Goal: Information Seeking & Learning: Learn about a topic

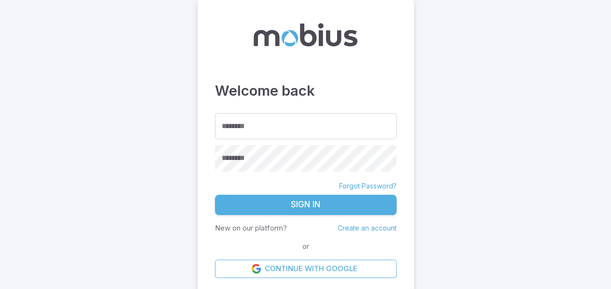
type input "**********"
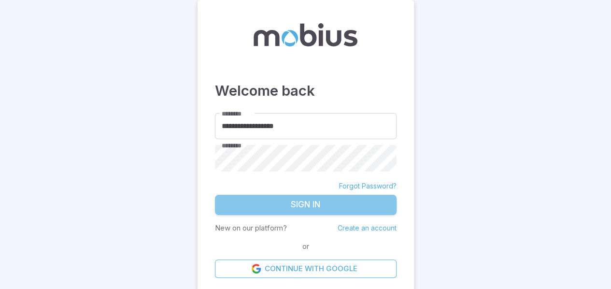
click at [296, 202] on button "Sign In" at bounding box center [306, 205] width 182 height 20
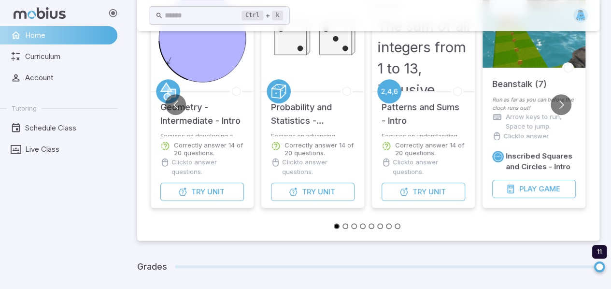
scroll to position [143, 0]
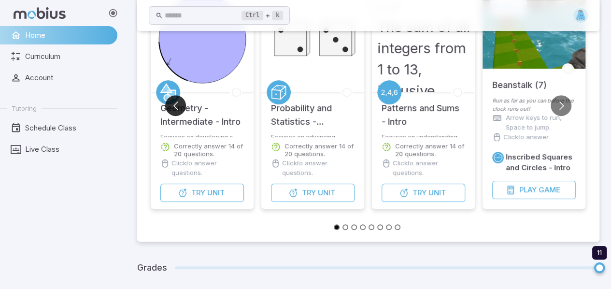
click at [174, 111] on button "Go to previous slide" at bounding box center [175, 105] width 21 height 21
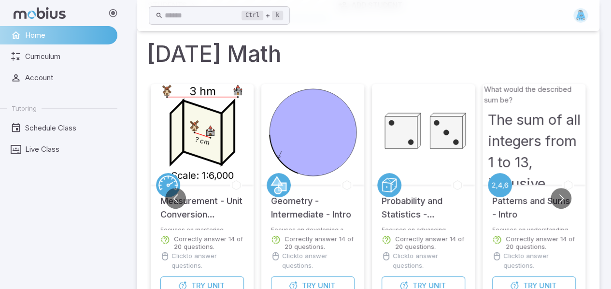
scroll to position [49, 0]
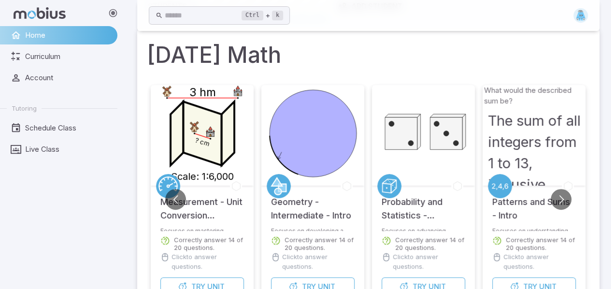
drag, startPoint x: 228, startPoint y: 223, endPoint x: 253, endPoint y: 232, distance: 26.6
click at [176, 237] on div "? cm Scale: 1:6,000 3 hm Measurement - Unit Conversion Advanced - Metric Focuse…" at bounding box center [202, 194] width 103 height 218
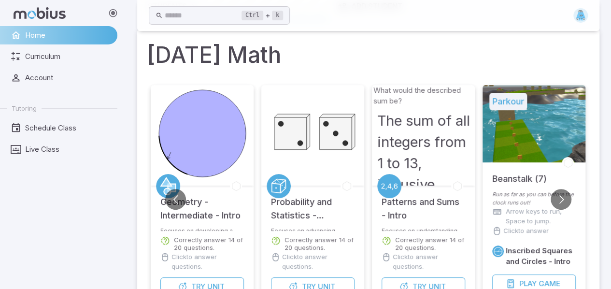
click at [167, 180] on icon at bounding box center [166, 185] width 11 height 17
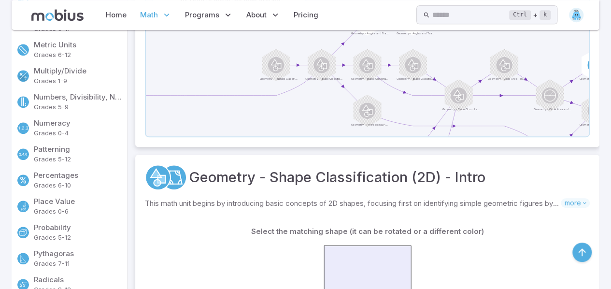
scroll to position [0, 0]
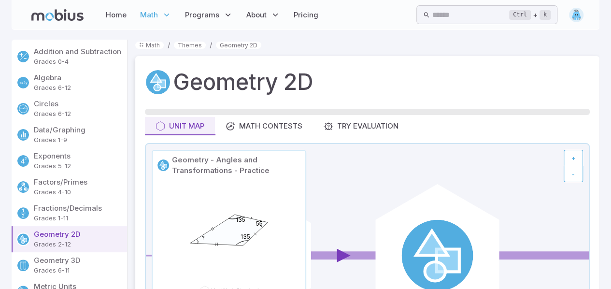
click at [426, 269] on icon at bounding box center [431, 256] width 31 height 50
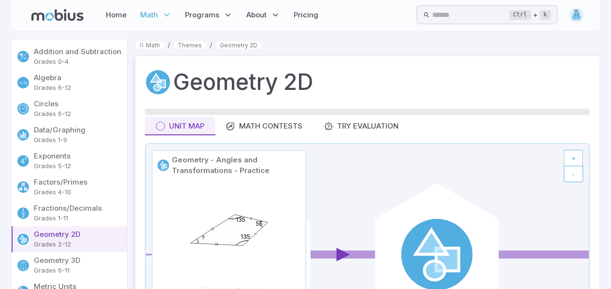
click at [429, 263] on icon at bounding box center [431, 255] width 31 height 50
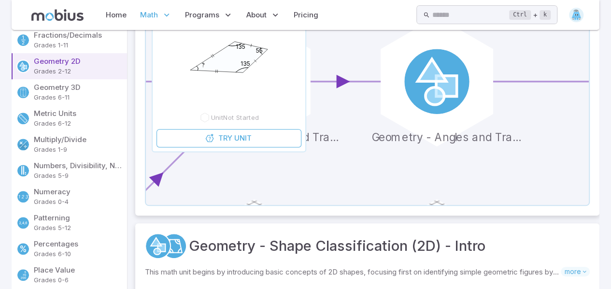
scroll to position [174, 0]
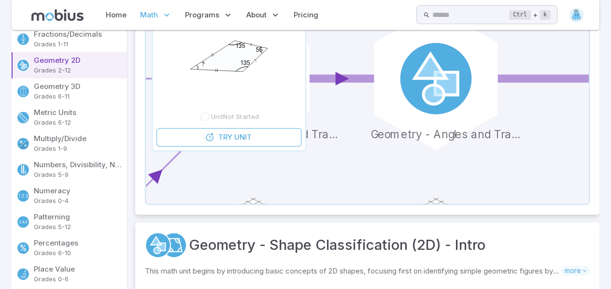
click at [450, 108] on circle at bounding box center [436, 79] width 72 height 72
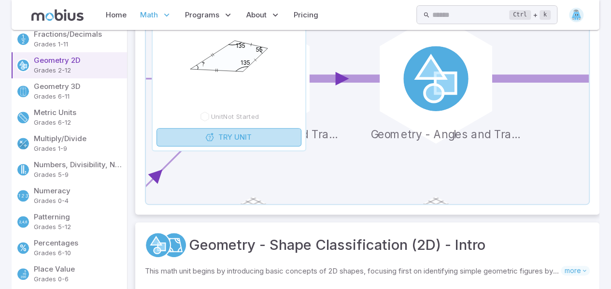
click at [256, 141] on link "Try Unit" at bounding box center [229, 137] width 145 height 18
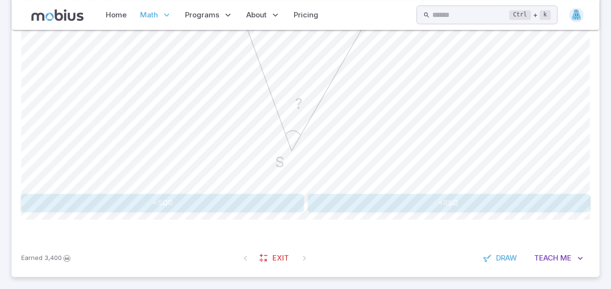
scroll to position [361, 0]
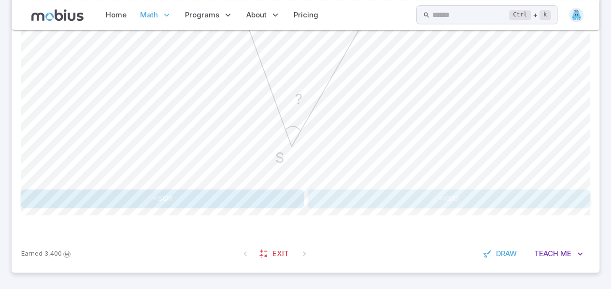
click at [522, 202] on button "<RSQ" at bounding box center [449, 198] width 283 height 18
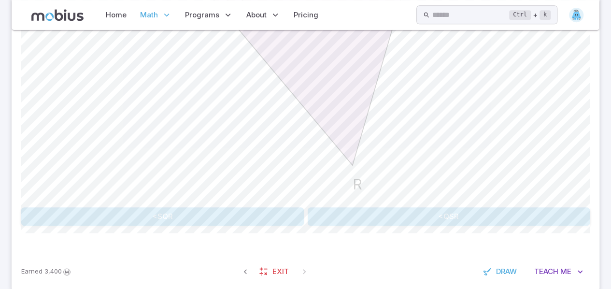
scroll to position [343, 0]
click at [558, 269] on span "Teach" at bounding box center [547, 272] width 24 height 11
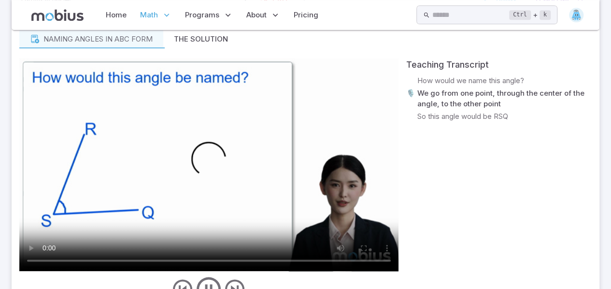
scroll to position [612, 0]
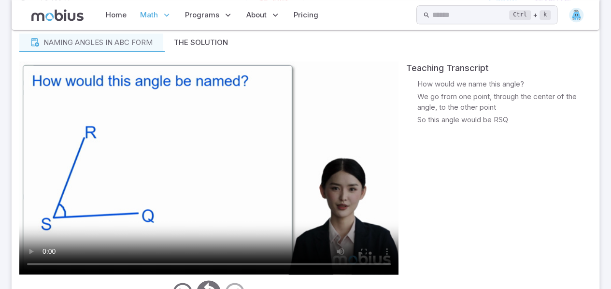
click at [55, 166] on video at bounding box center [208, 167] width 379 height 213
click at [492, 99] on p "We go from one point, through the center of the angle, to the other point" at bounding box center [505, 101] width 174 height 21
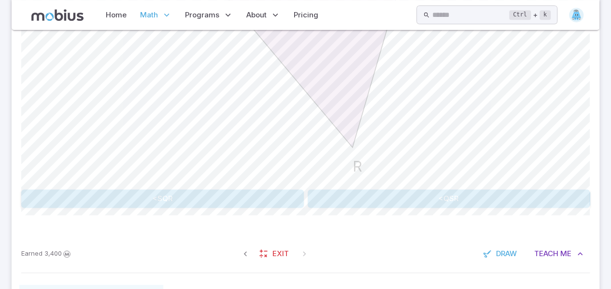
scroll to position [359, 0]
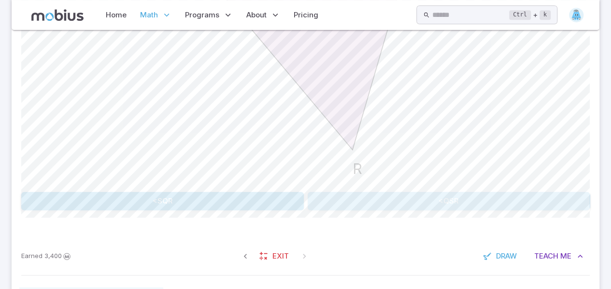
click at [393, 206] on button "<QSR" at bounding box center [449, 201] width 283 height 18
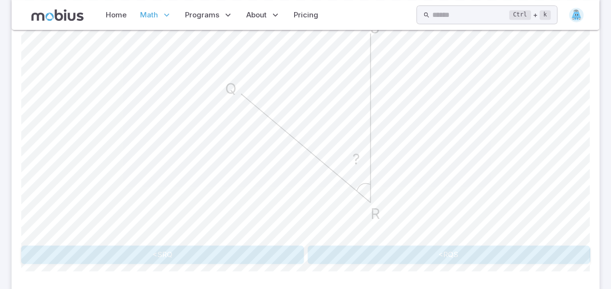
scroll to position [306, 0]
click at [144, 255] on button "<SRQ" at bounding box center [162, 254] width 283 height 18
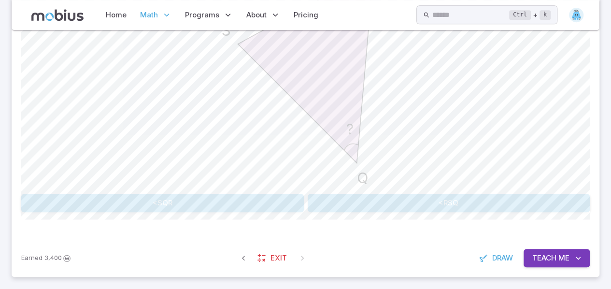
scroll to position [361, 0]
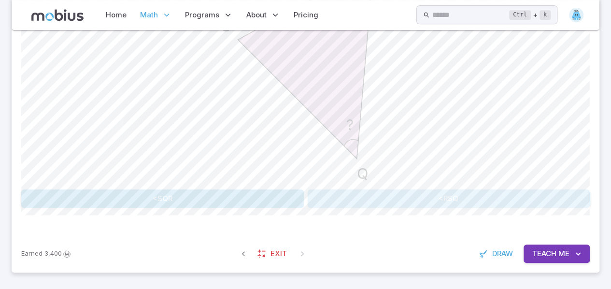
click at [424, 199] on button "<RSQ" at bounding box center [449, 198] width 283 height 18
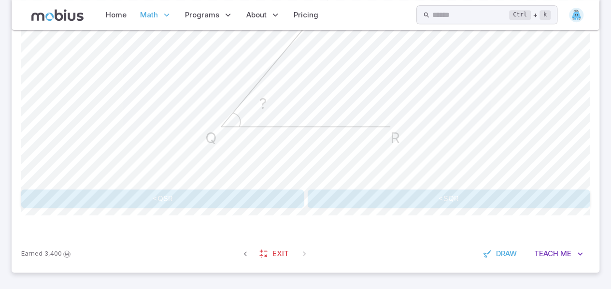
click at [336, 209] on div "How would this angle be named in the <ABC naming convention? ? R Q S <QSR <SQR …" at bounding box center [305, 69] width 569 height 332
click at [344, 203] on button "<SQR" at bounding box center [449, 198] width 283 height 18
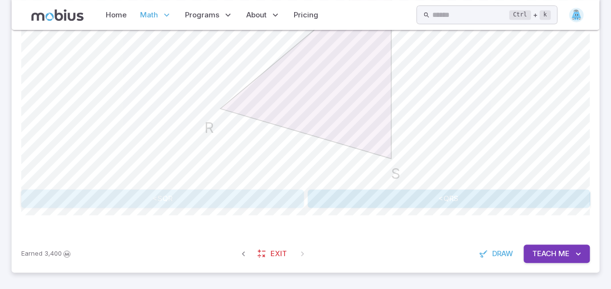
click at [213, 189] on button "<SQR" at bounding box center [162, 198] width 283 height 18
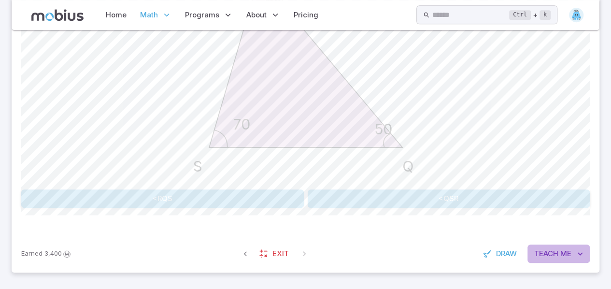
click at [548, 250] on span "Teach" at bounding box center [547, 253] width 24 height 11
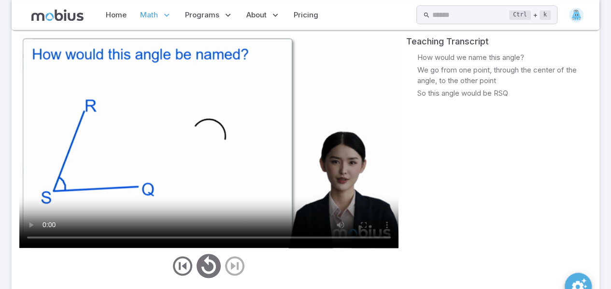
scroll to position [636, 0]
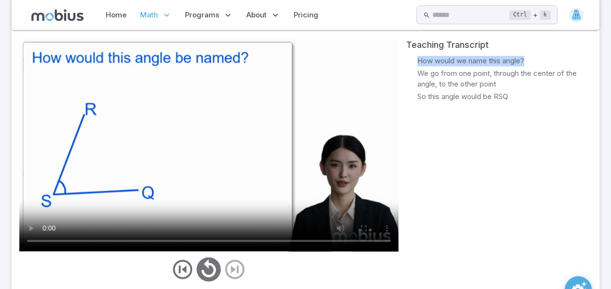
drag, startPoint x: 526, startPoint y: 61, endPoint x: 414, endPoint y: 61, distance: 112.1
click at [415, 61] on div "🎙️ How would we name this angle?" at bounding box center [499, 61] width 186 height 11
drag, startPoint x: 558, startPoint y: 125, endPoint x: 565, endPoint y: 121, distance: 7.6
click at [564, 122] on div "Teaching Transcript 🎙️ How would we name this angle? 🎙️ We go from one point, t…" at bounding box center [499, 160] width 186 height 245
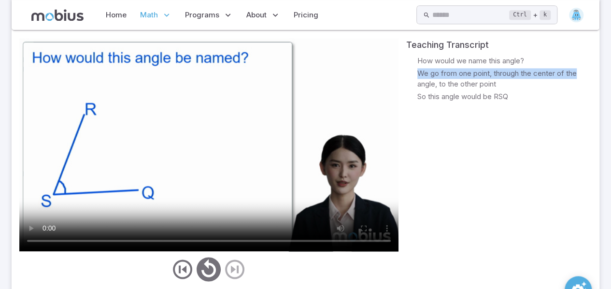
drag, startPoint x: 587, startPoint y: 71, endPoint x: 411, endPoint y: 67, distance: 176.5
click at [411, 68] on div "🎙️ We go from one point, through the center of the angle, to the other point" at bounding box center [499, 78] width 186 height 21
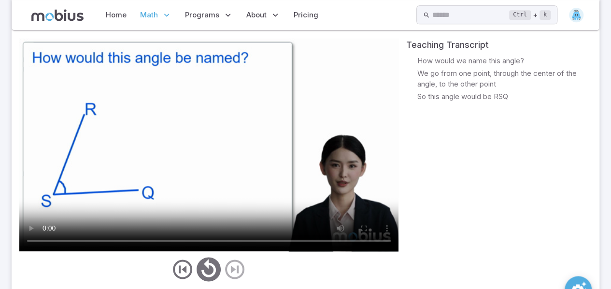
drag, startPoint x: 500, startPoint y: 214, endPoint x: 499, endPoint y: 208, distance: 6.0
click at [500, 214] on div "Teaching Transcript 🎙️ How would we name this angle? 🎙️ We go from one point, t…" at bounding box center [499, 160] width 186 height 245
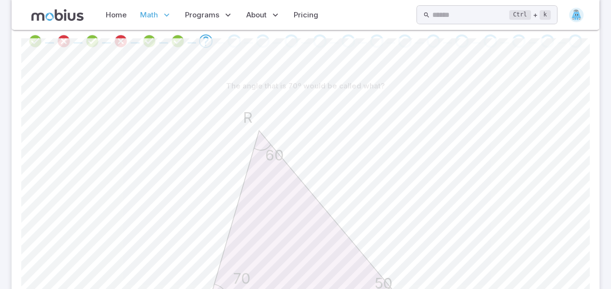
scroll to position [218, 0]
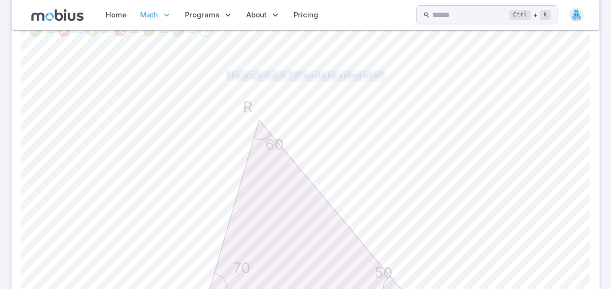
drag, startPoint x: 389, startPoint y: 78, endPoint x: 218, endPoint y: 83, distance: 171.2
click at [218, 83] on div "The angle that is 70º would be called what?" at bounding box center [305, 75] width 569 height 18
click at [167, 138] on div "50 60 70 Q R S" at bounding box center [305, 207] width 569 height 245
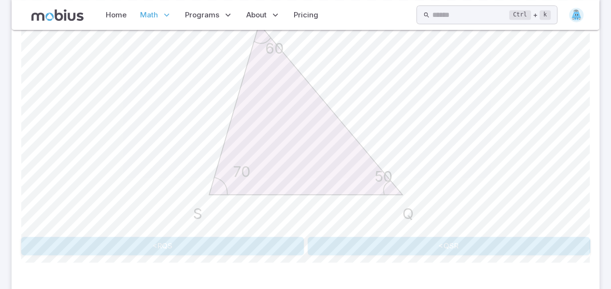
scroll to position [315, 0]
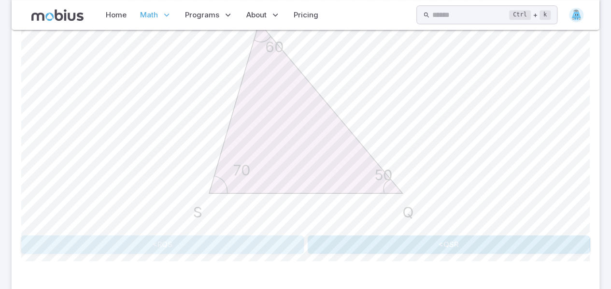
click at [174, 249] on button "<RQS" at bounding box center [162, 244] width 283 height 18
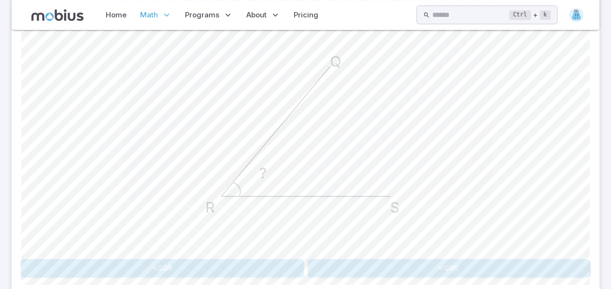
scroll to position [296, 0]
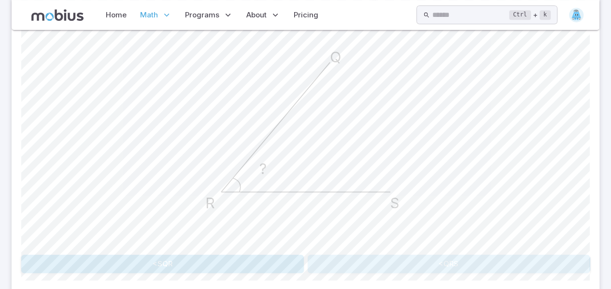
click at [483, 258] on button "<QRS" at bounding box center [449, 264] width 283 height 18
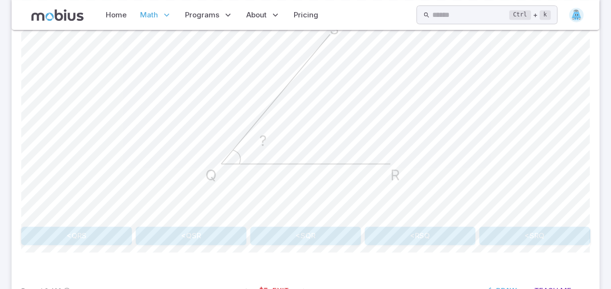
scroll to position [361, 0]
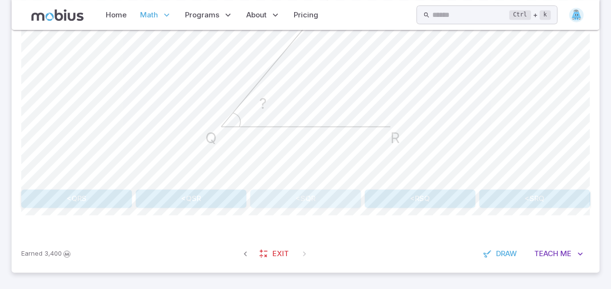
click at [282, 198] on button "<SQR" at bounding box center [305, 198] width 111 height 18
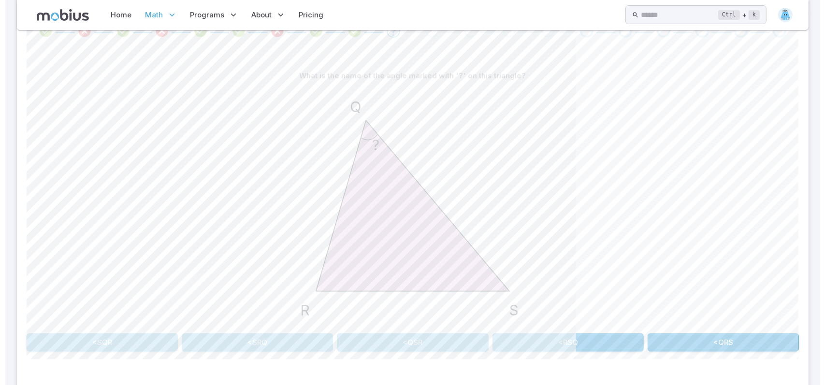
scroll to position [250, 0]
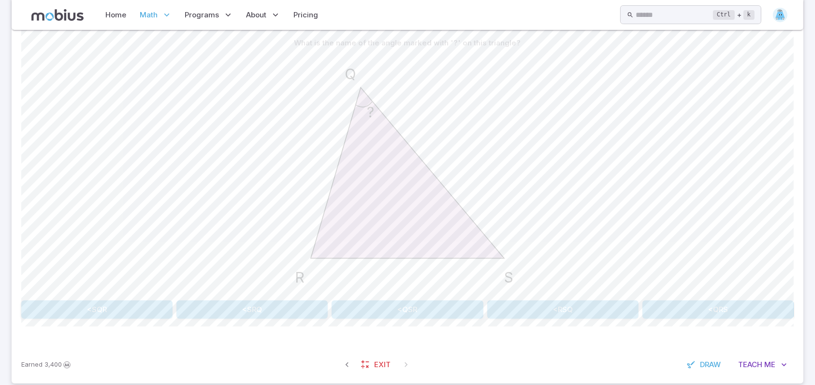
drag, startPoint x: 95, startPoint y: 317, endPoint x: 400, endPoint y: 308, distance: 305.1
click at [400, 289] on div "<SQR <SRQ <QSR <RSQ <QRS" at bounding box center [407, 310] width 772 height 18
click at [611, 289] on button "<RSQ" at bounding box center [562, 310] width 151 height 18
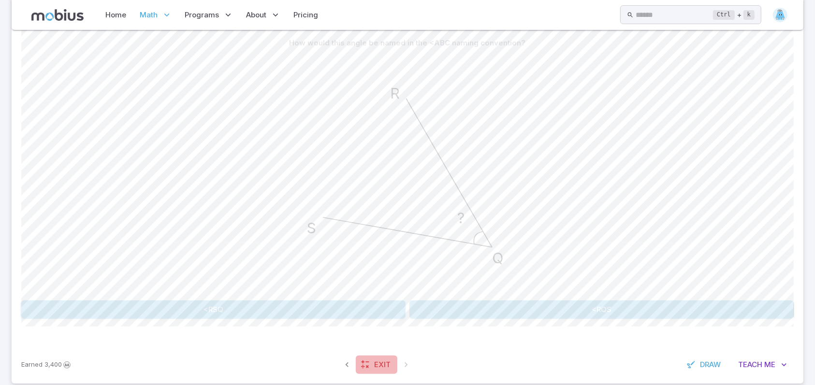
click at [375, 289] on span "Exit" at bounding box center [382, 365] width 16 height 11
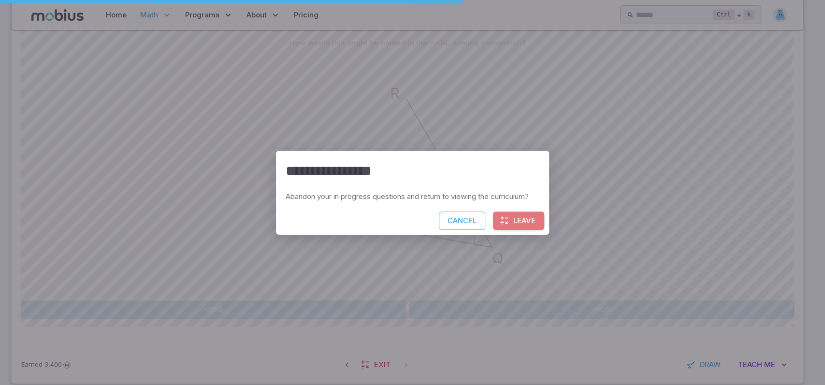
click at [515, 224] on button "Leave" at bounding box center [518, 221] width 51 height 18
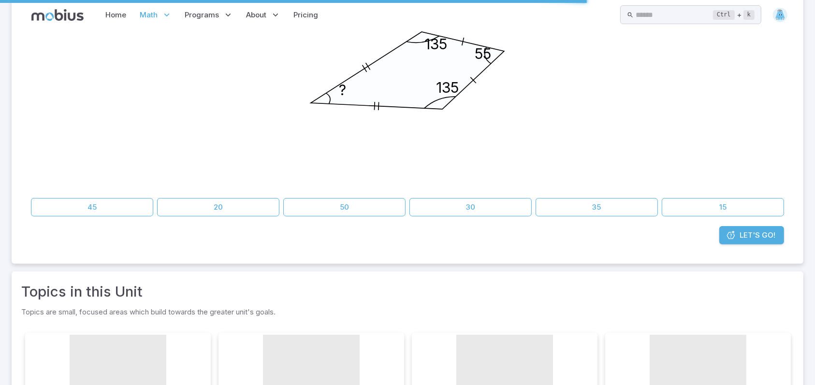
scroll to position [0, 0]
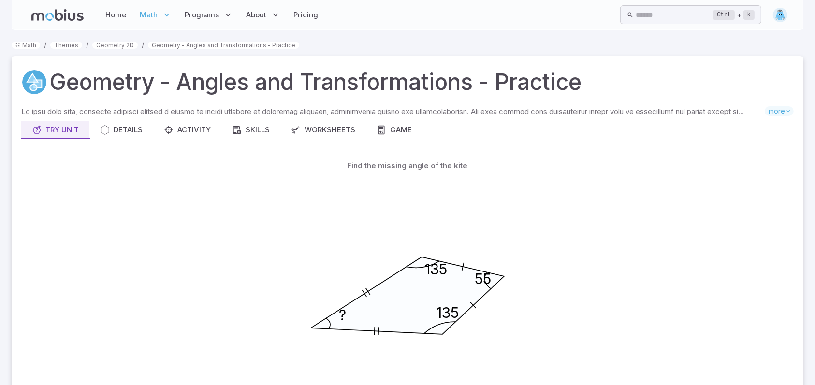
click at [66, 19] on icon at bounding box center [57, 15] width 52 height 12
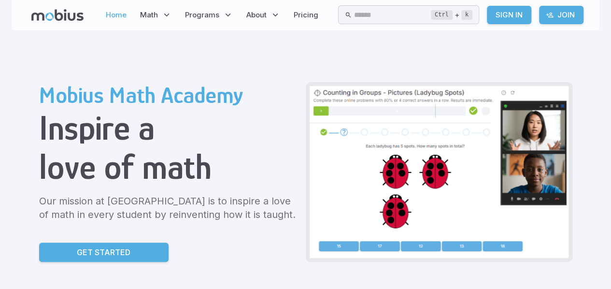
click at [120, 15] on link "Home" at bounding box center [116, 15] width 27 height 22
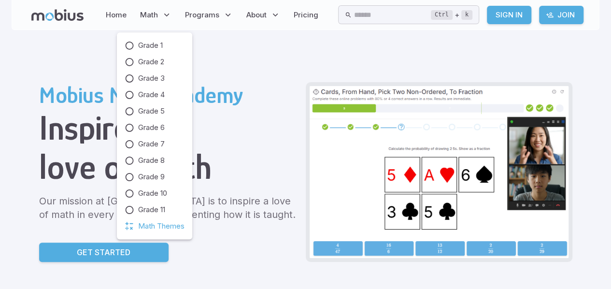
click at [159, 226] on span "Math Themes" at bounding box center [161, 226] width 46 height 11
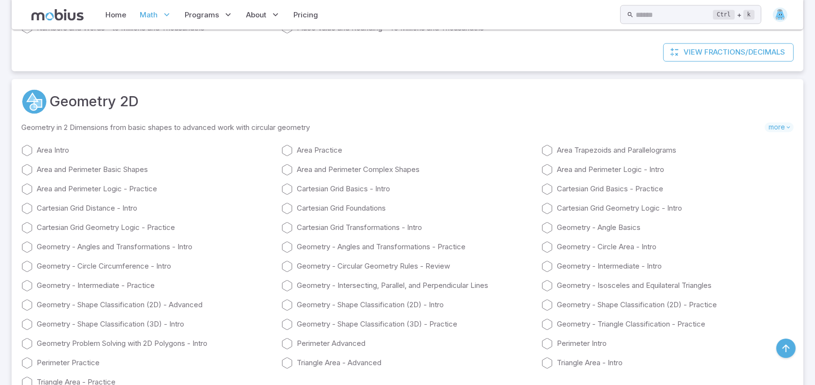
scroll to position [1611, 0]
